Goal: Navigation & Orientation: Understand site structure

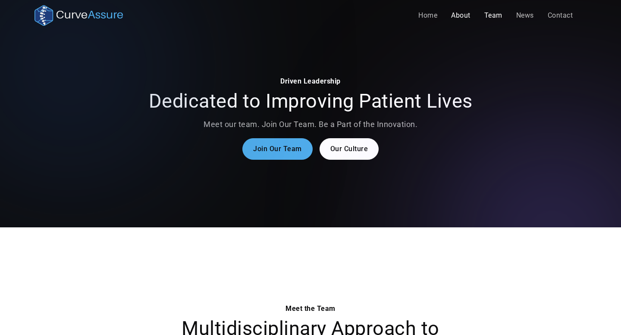
click at [465, 14] on link "About" at bounding box center [460, 15] width 33 height 17
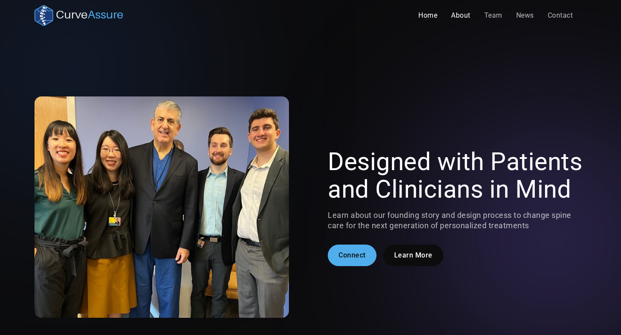
click at [418, 16] on link "Home" at bounding box center [427, 15] width 33 height 17
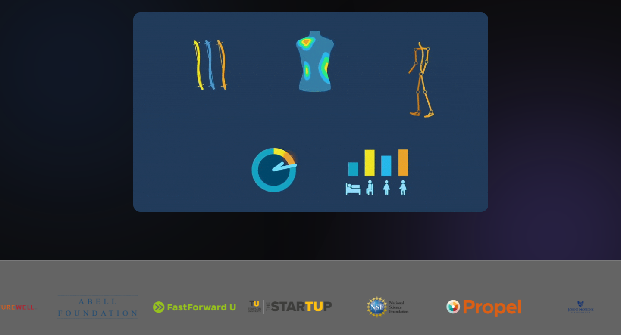
scroll to position [170, 0]
